Goal: Information Seeking & Learning: Learn about a topic

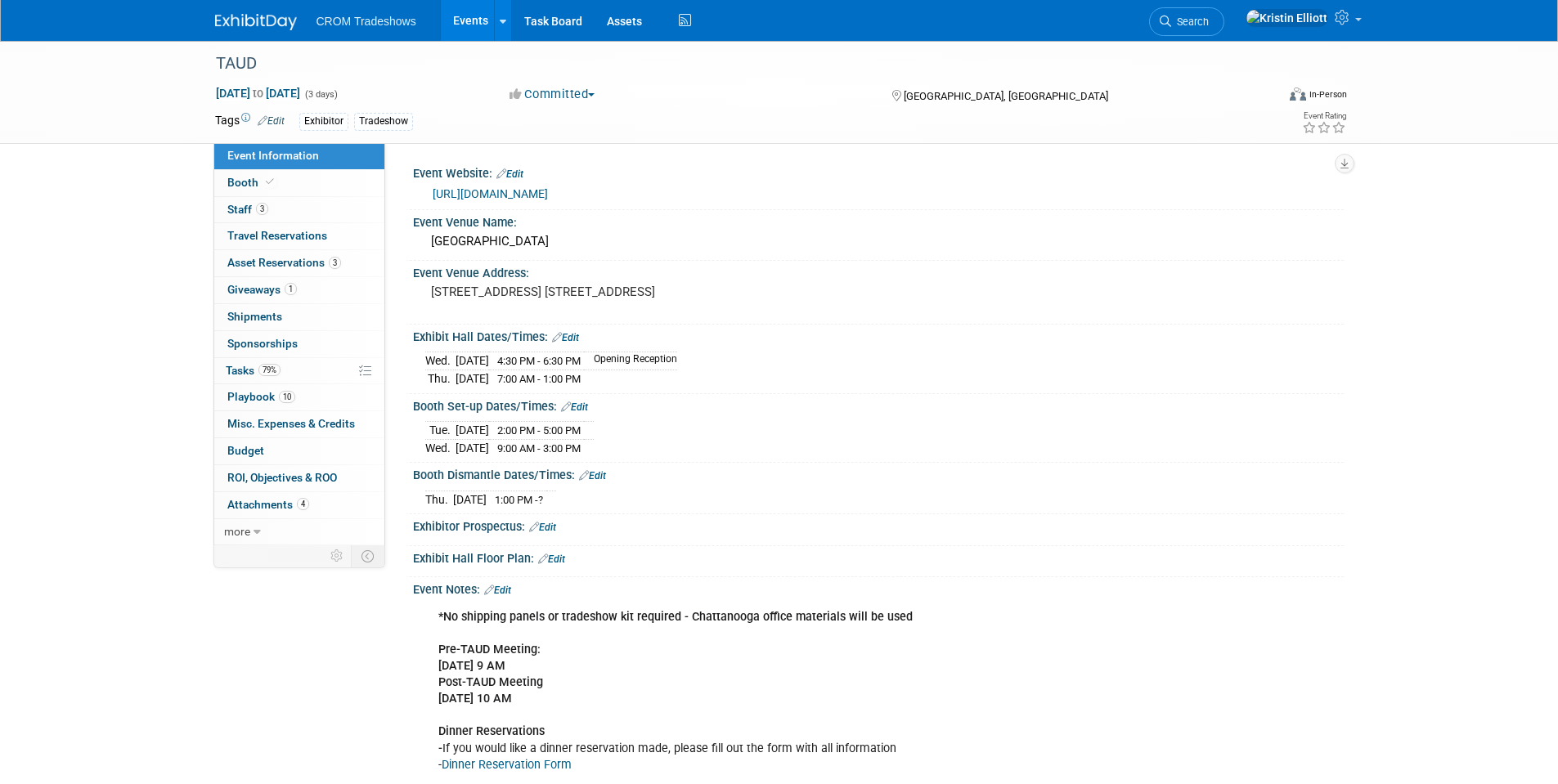
click at [449, 22] on link "Events" at bounding box center [470, 20] width 60 height 40
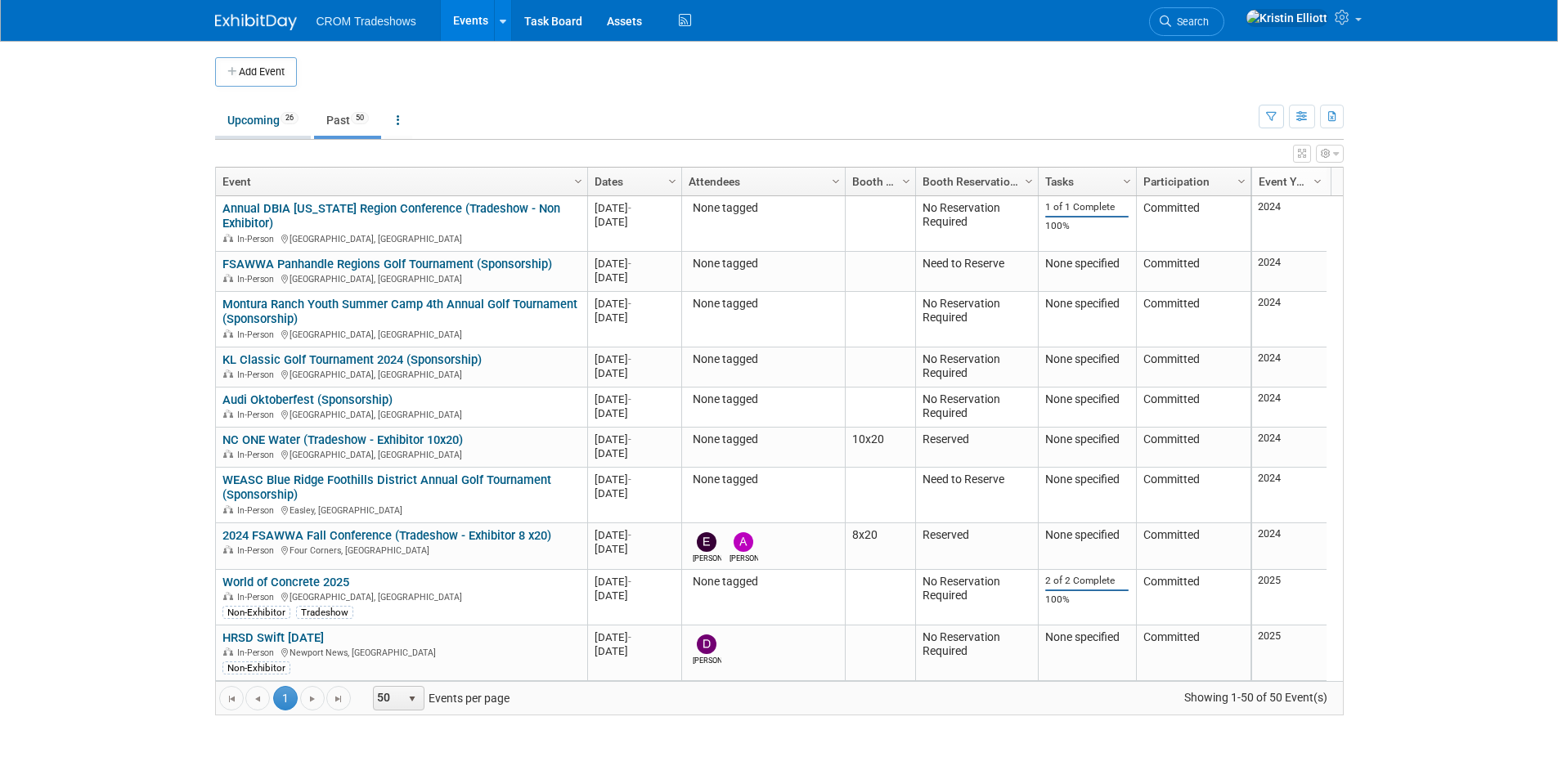
click at [265, 124] on link "Upcoming 26" at bounding box center [262, 120] width 96 height 32
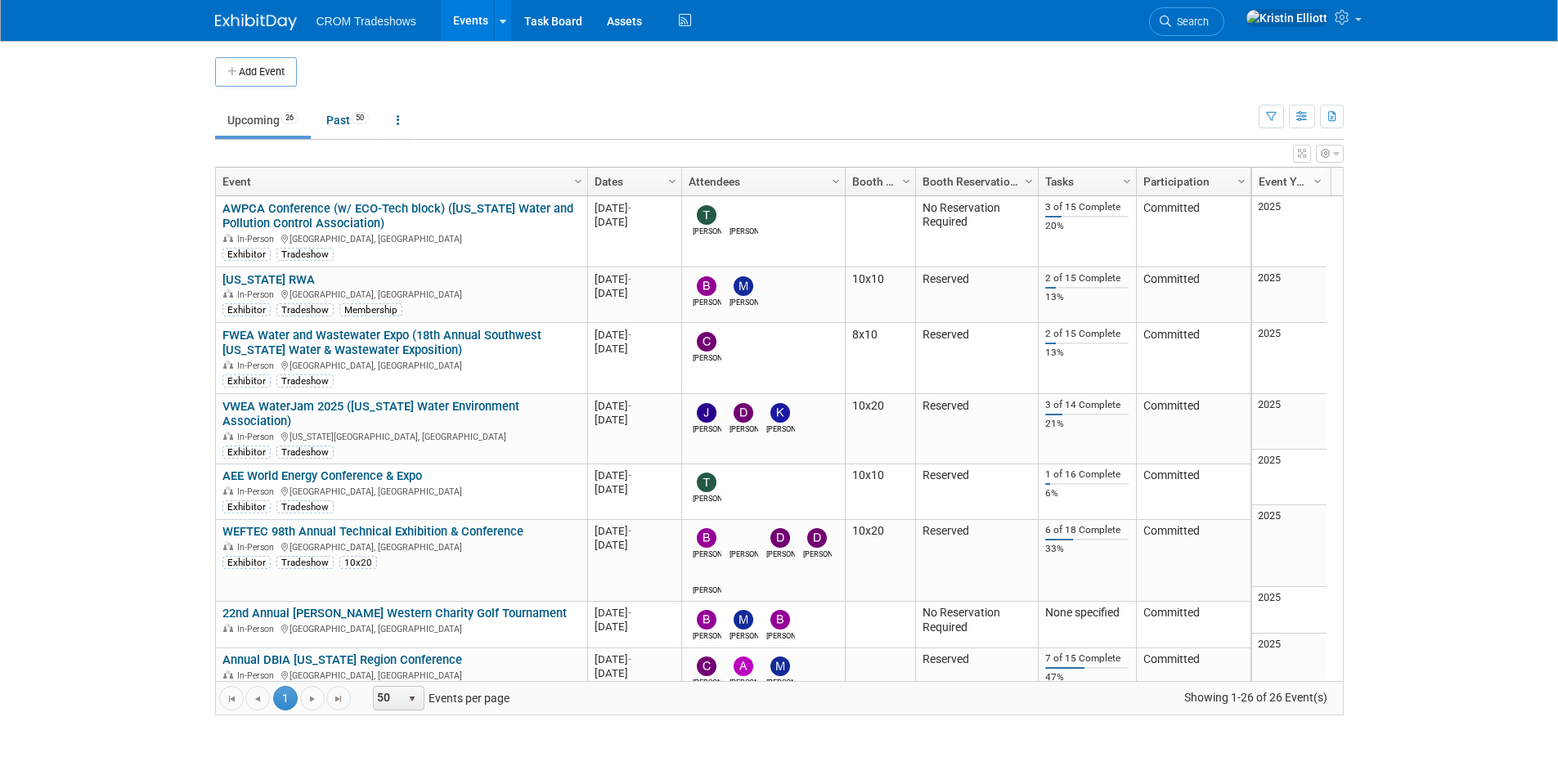
scroll to position [954, 0]
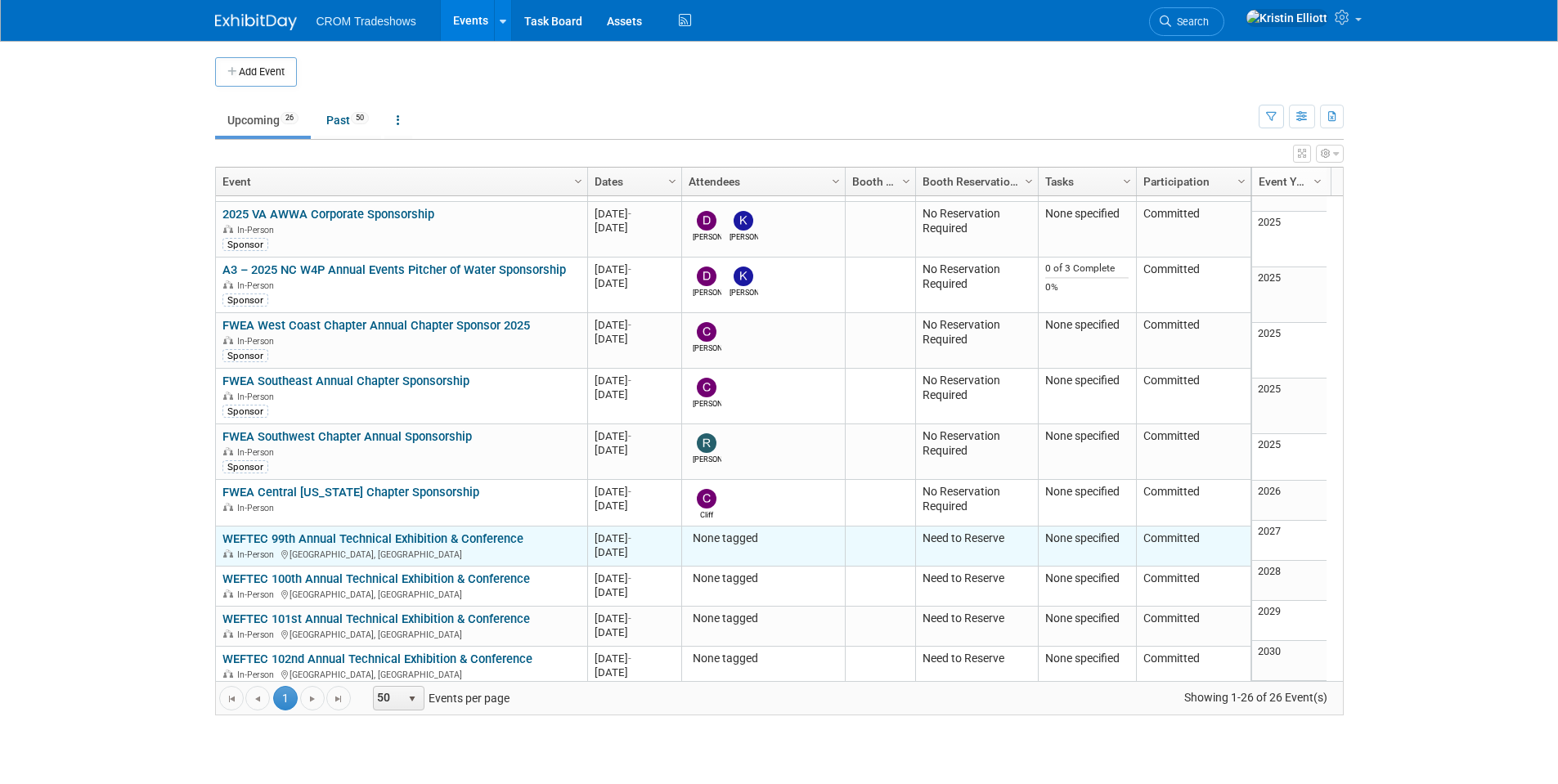
click at [306, 531] on link "WEFTEC 99th Annual Technical Exhibition & Conference" at bounding box center [373, 538] width 301 height 15
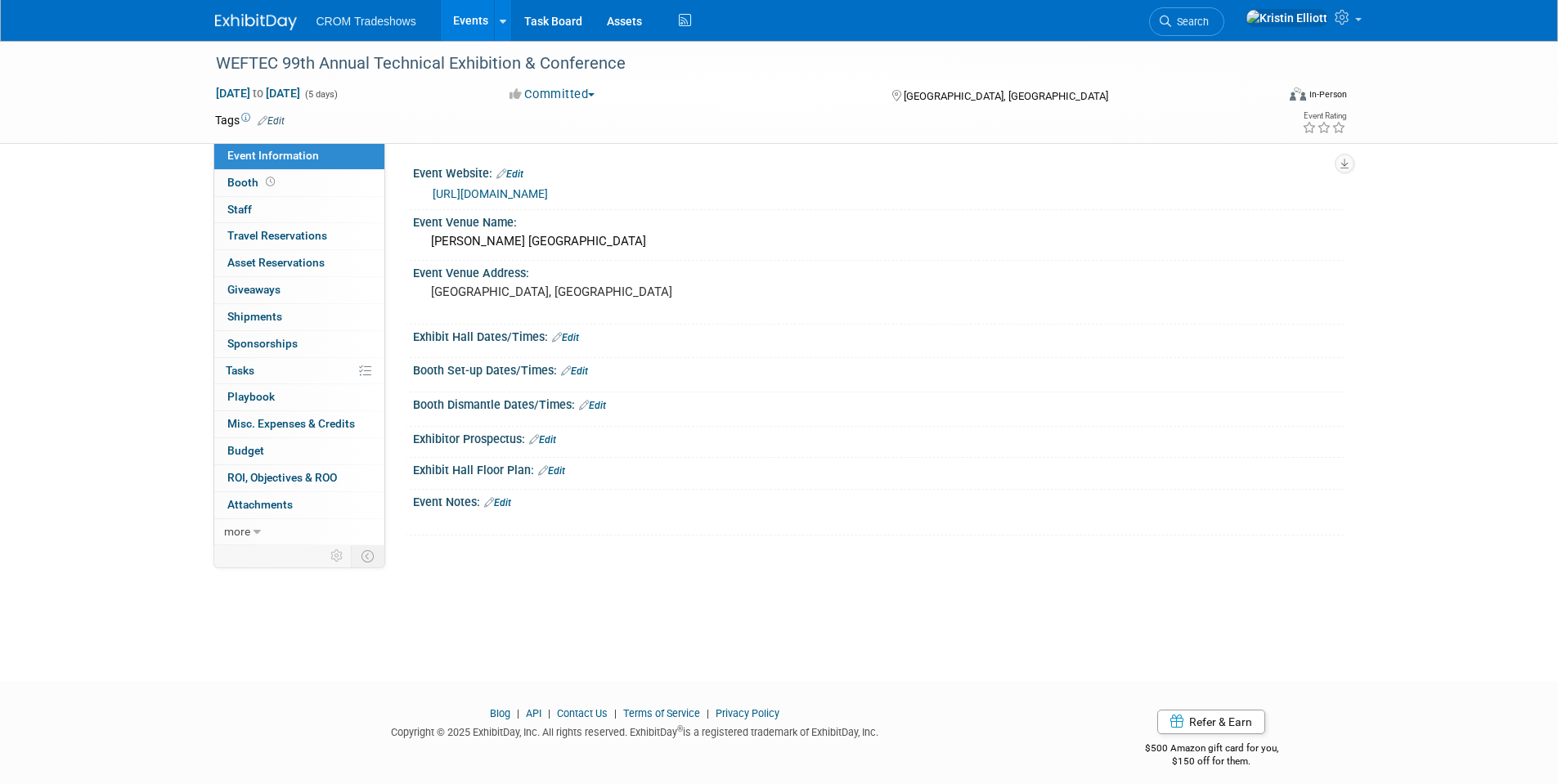
click at [468, 14] on link "Events" at bounding box center [470, 20] width 60 height 40
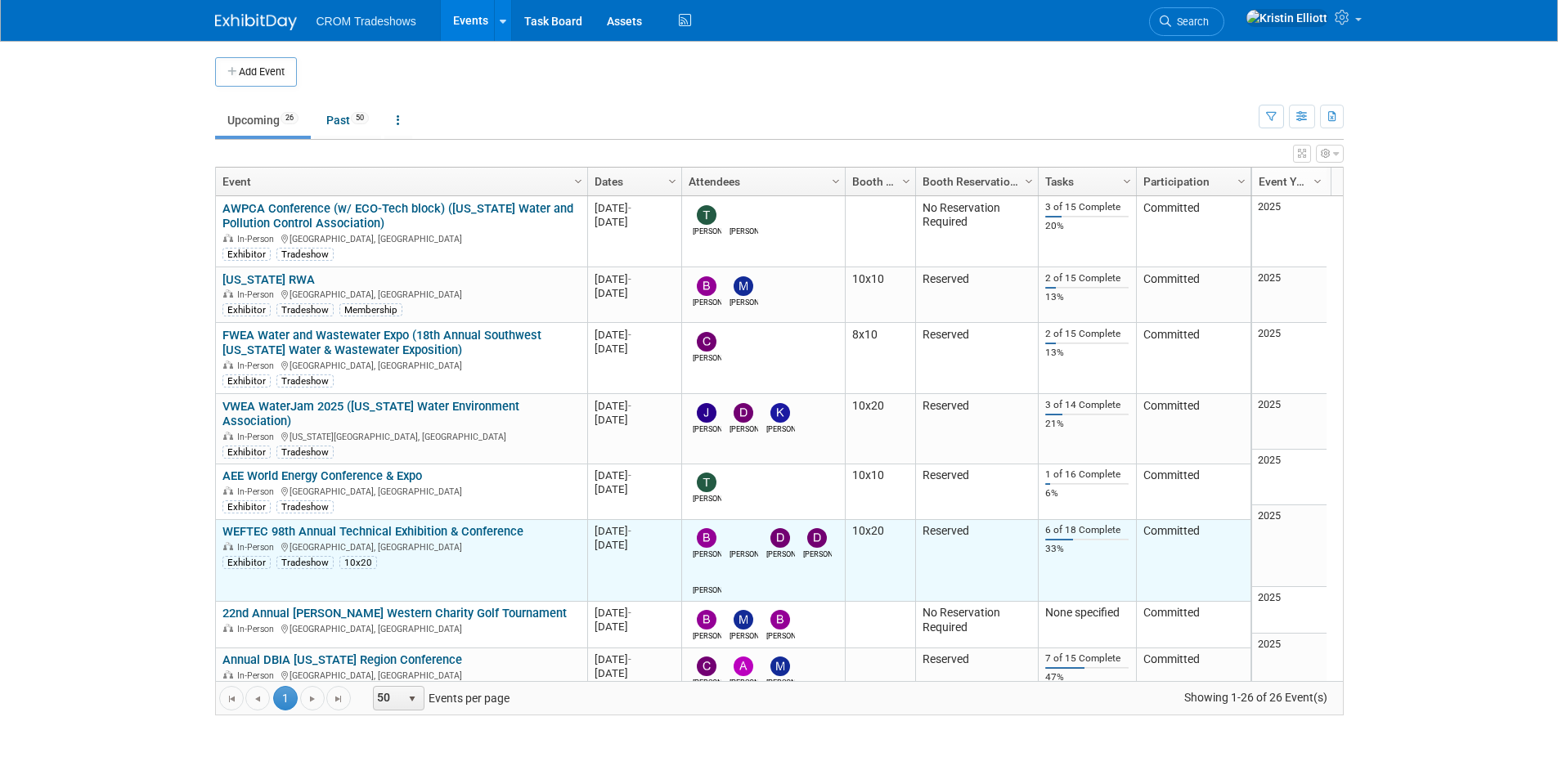
click at [399, 524] on link "WEFTEC 98th Annual Technical Exhibition & Conference" at bounding box center [373, 531] width 301 height 15
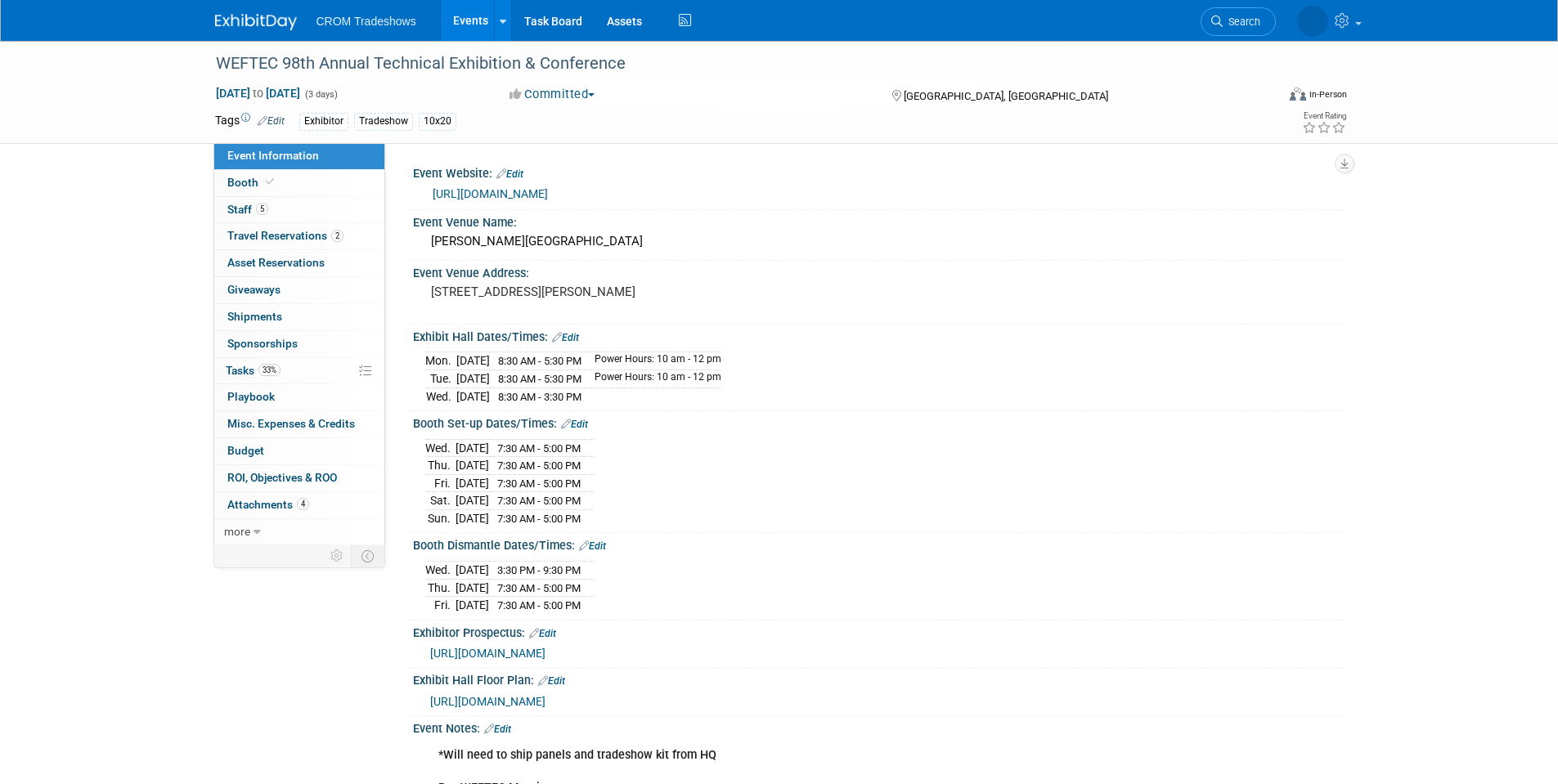
click at [489, 708] on span "https://weftec25.mapyourshow.com/8_0/exhview/index.cfm?hallID=OO" at bounding box center [487, 700] width 115 height 13
click at [280, 187] on link "Booth" at bounding box center [299, 183] width 170 height 27
